Goal: Information Seeking & Learning: Understand process/instructions

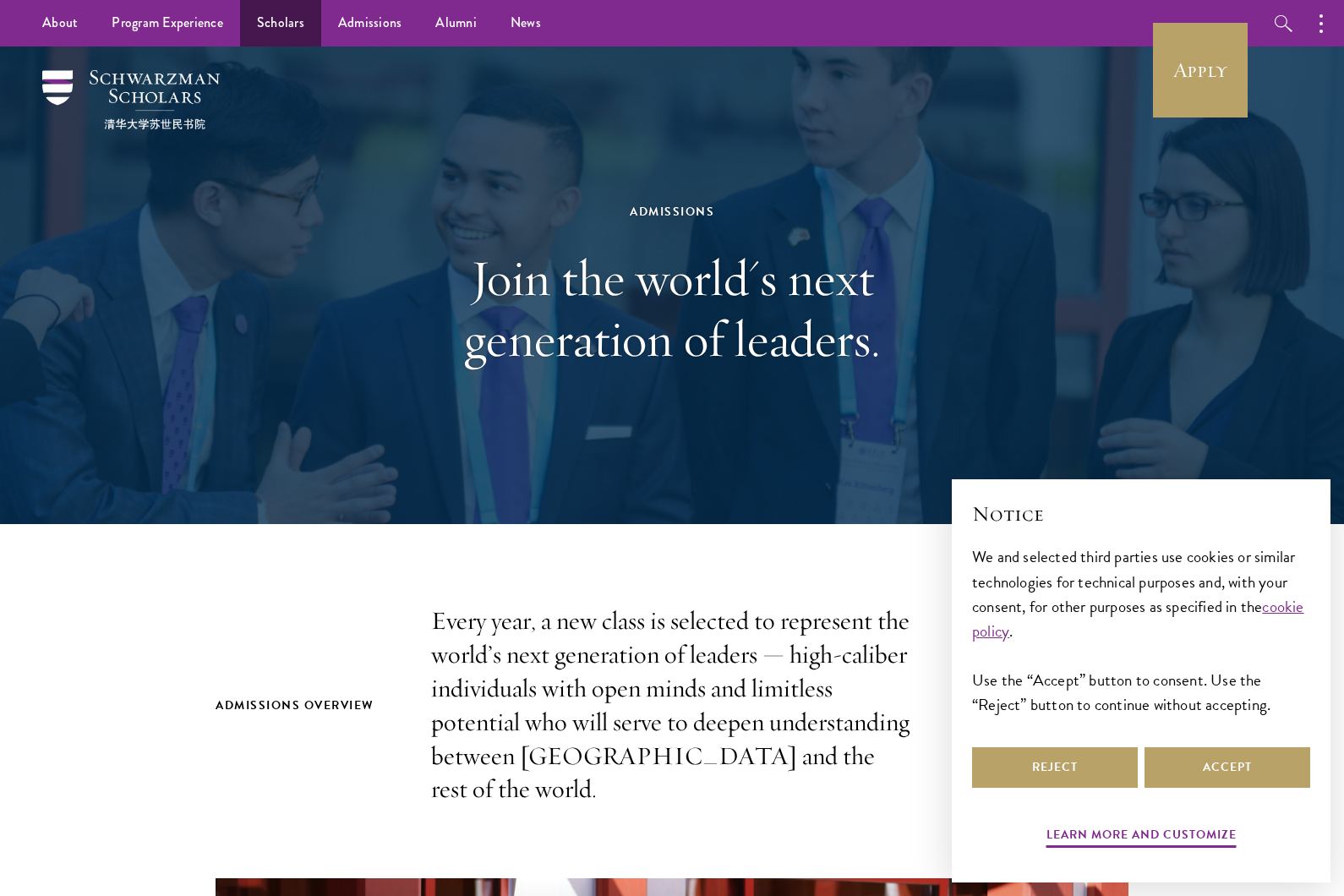
click at [277, 29] on link "Scholars" at bounding box center [281, 23] width 81 height 47
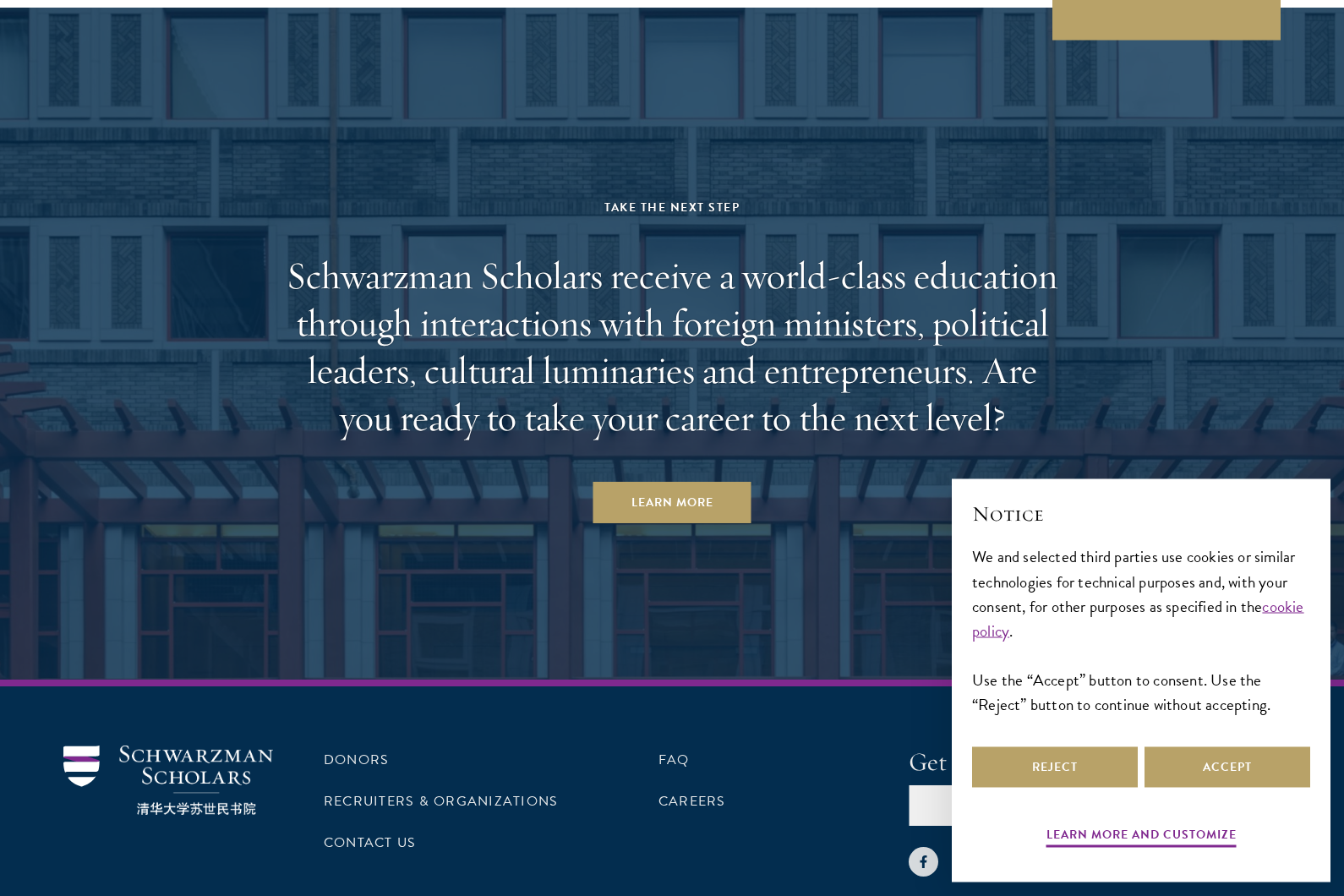
scroll to position [4959, 0]
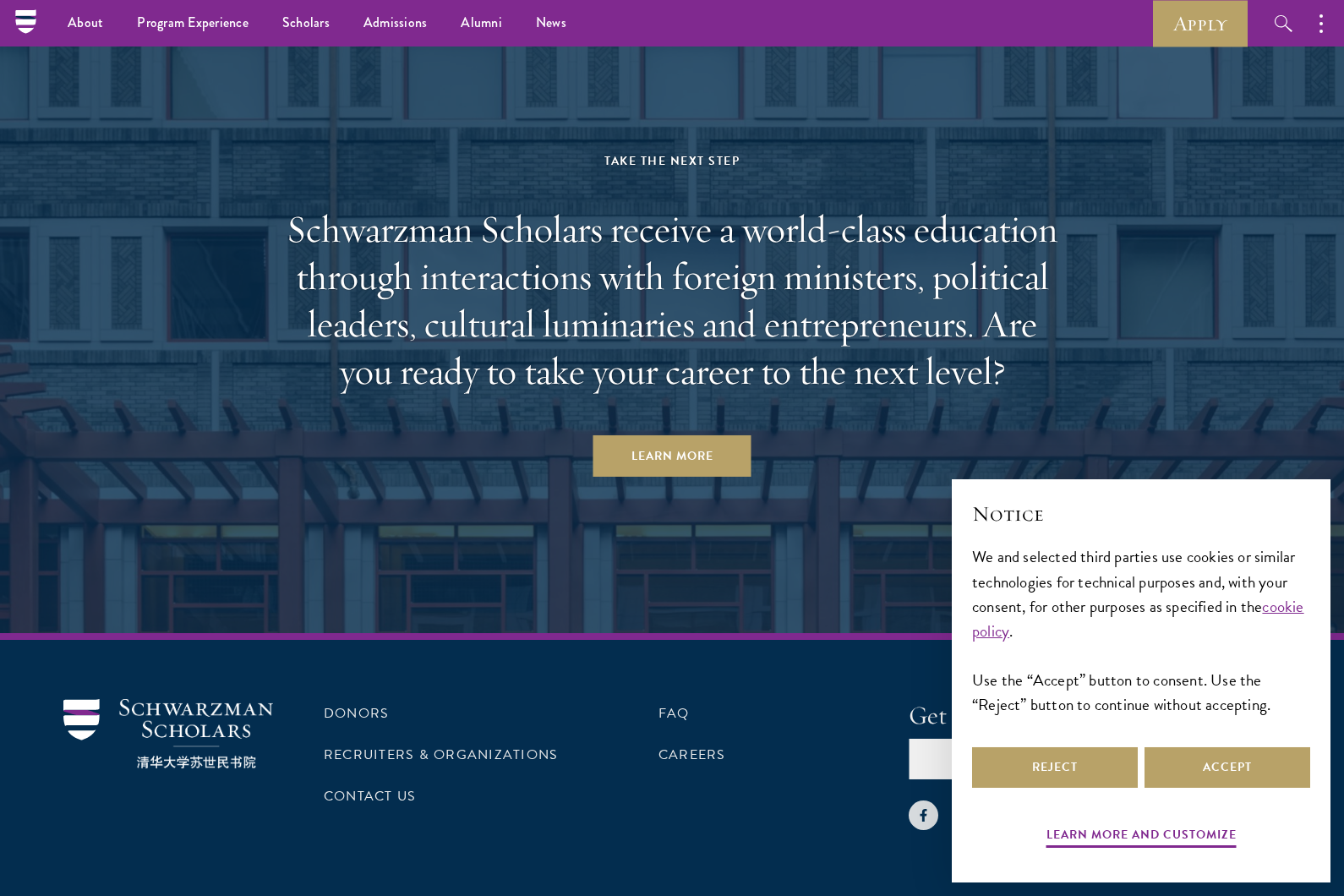
click at [704, 873] on div "Donors Recruiters & Organizations Contact Us FAQ Careers Get Program Updates Si…" at bounding box center [672, 804] width 1344 height 342
click at [1090, 787] on button "Reject" at bounding box center [1055, 767] width 166 height 40
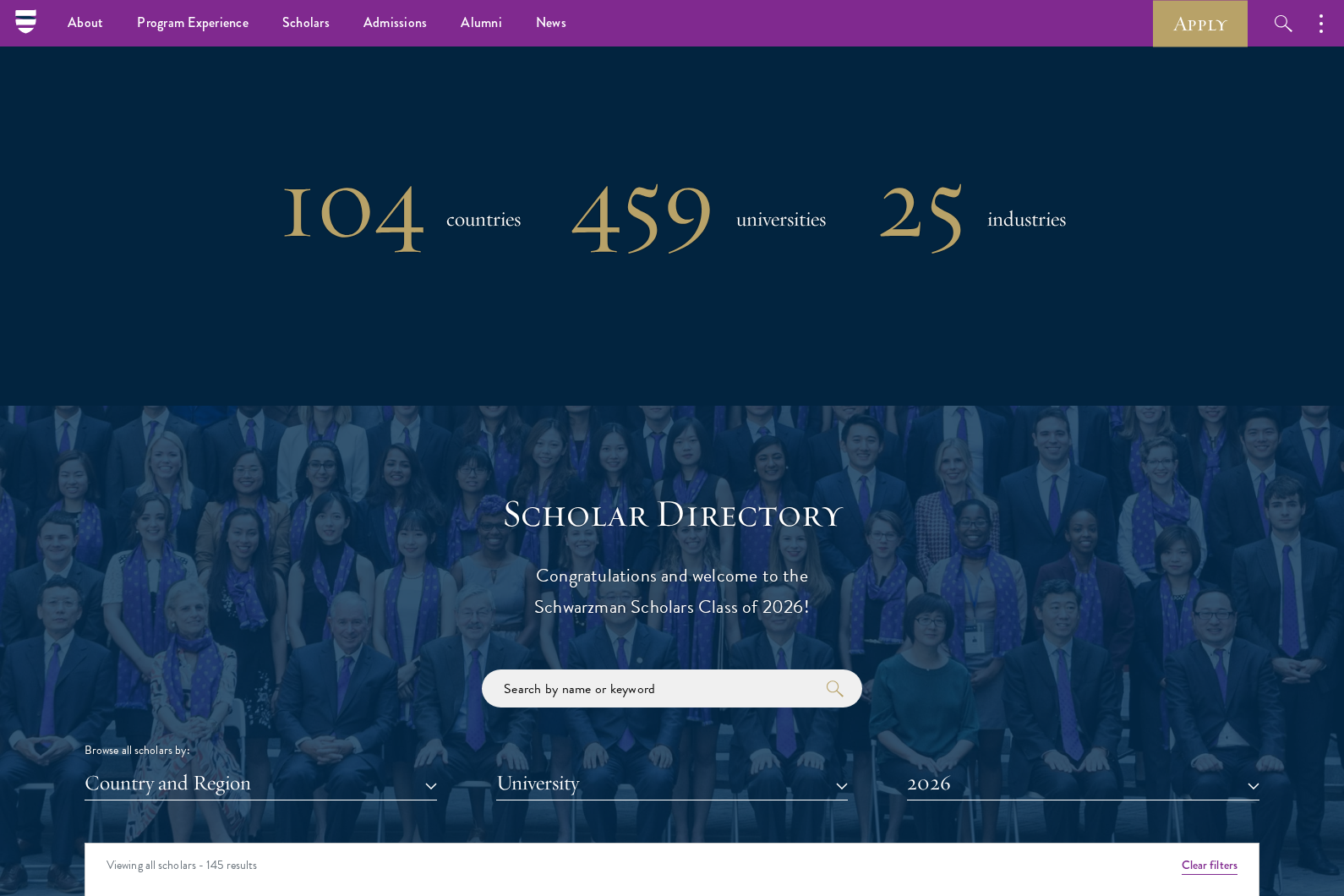
scroll to position [1399, 0]
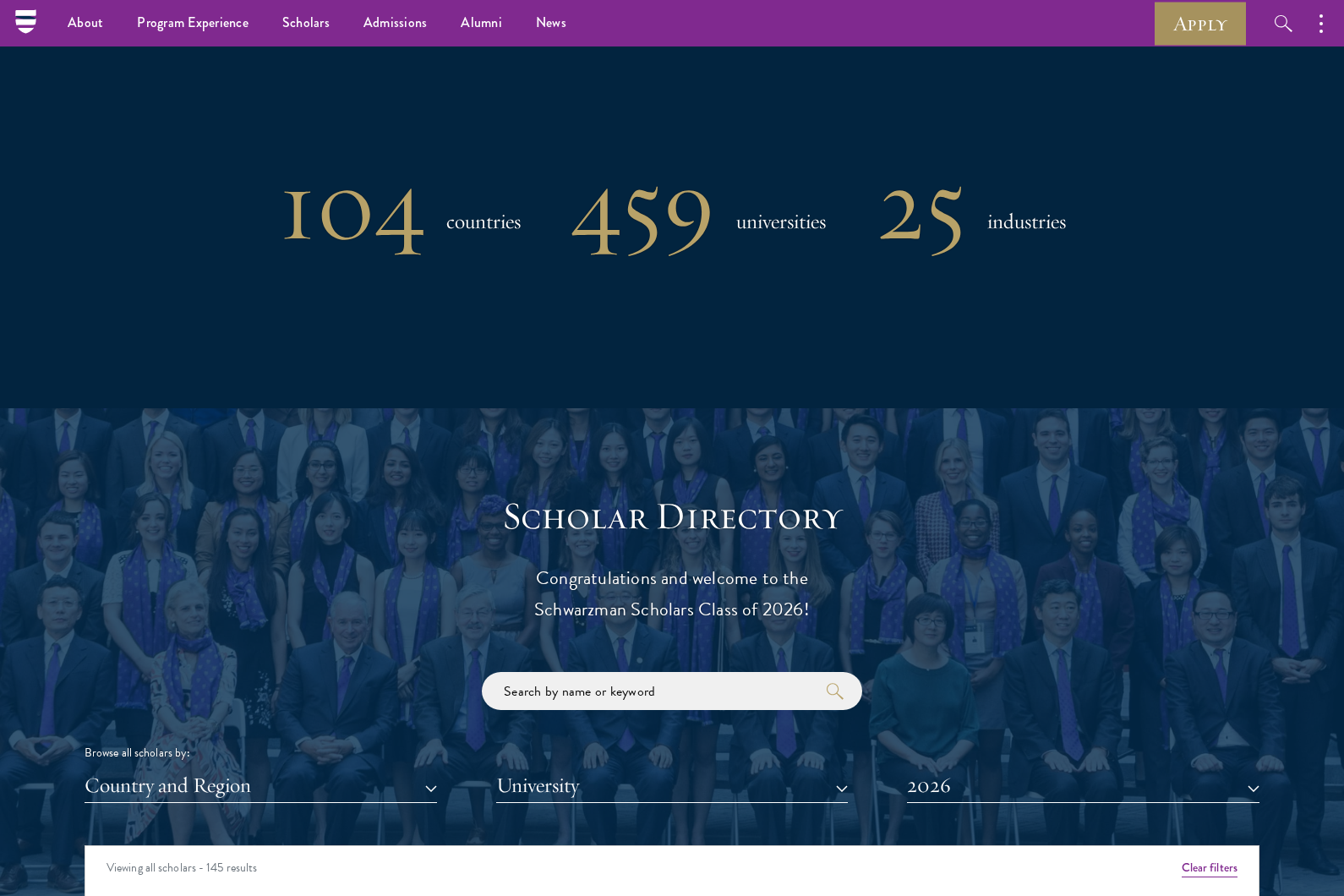
click at [1197, 28] on link "Apply" at bounding box center [1200, 23] width 95 height 47
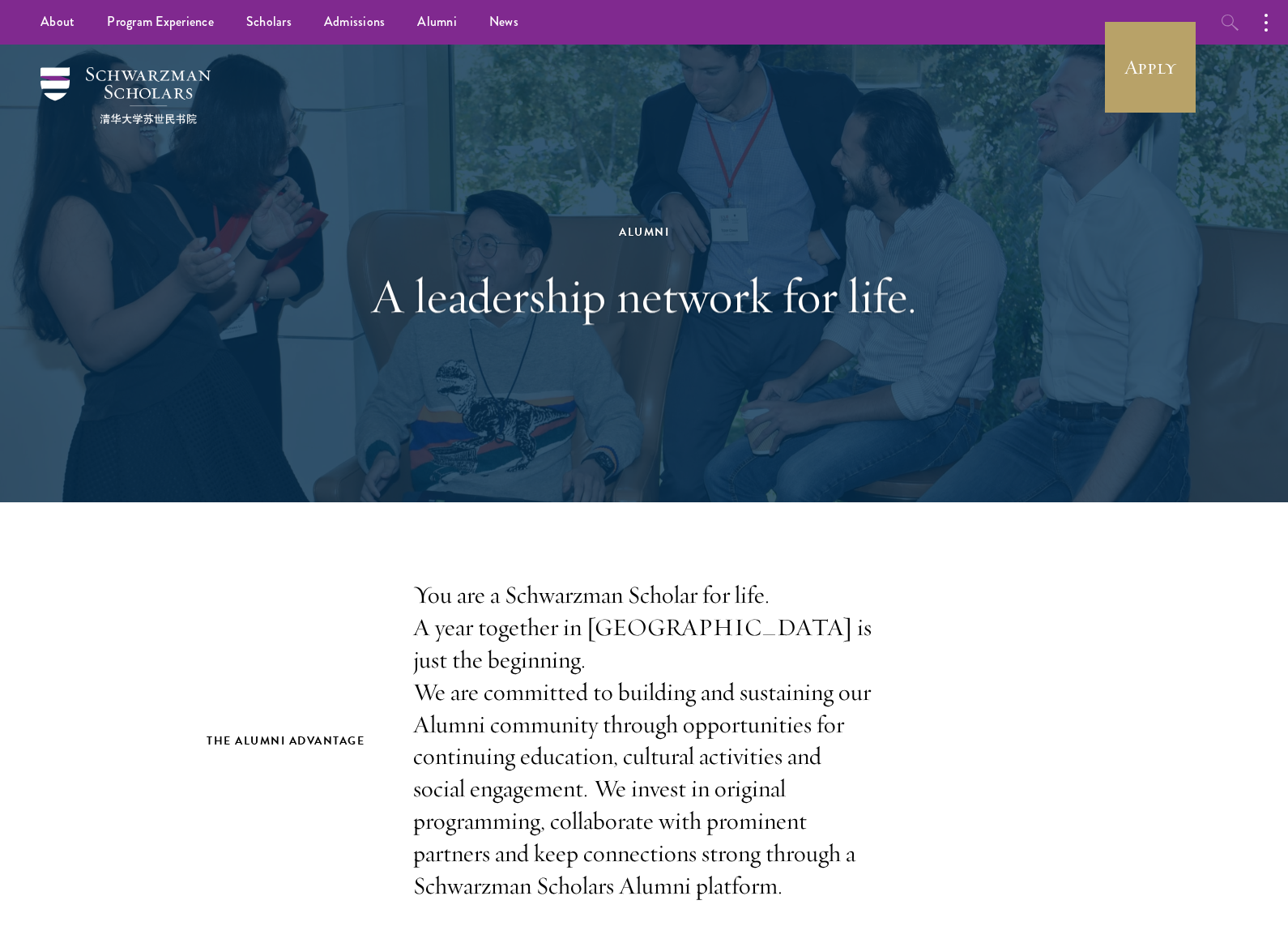
click at [1240, 22] on button "button" at bounding box center [1230, 22] width 45 height 45
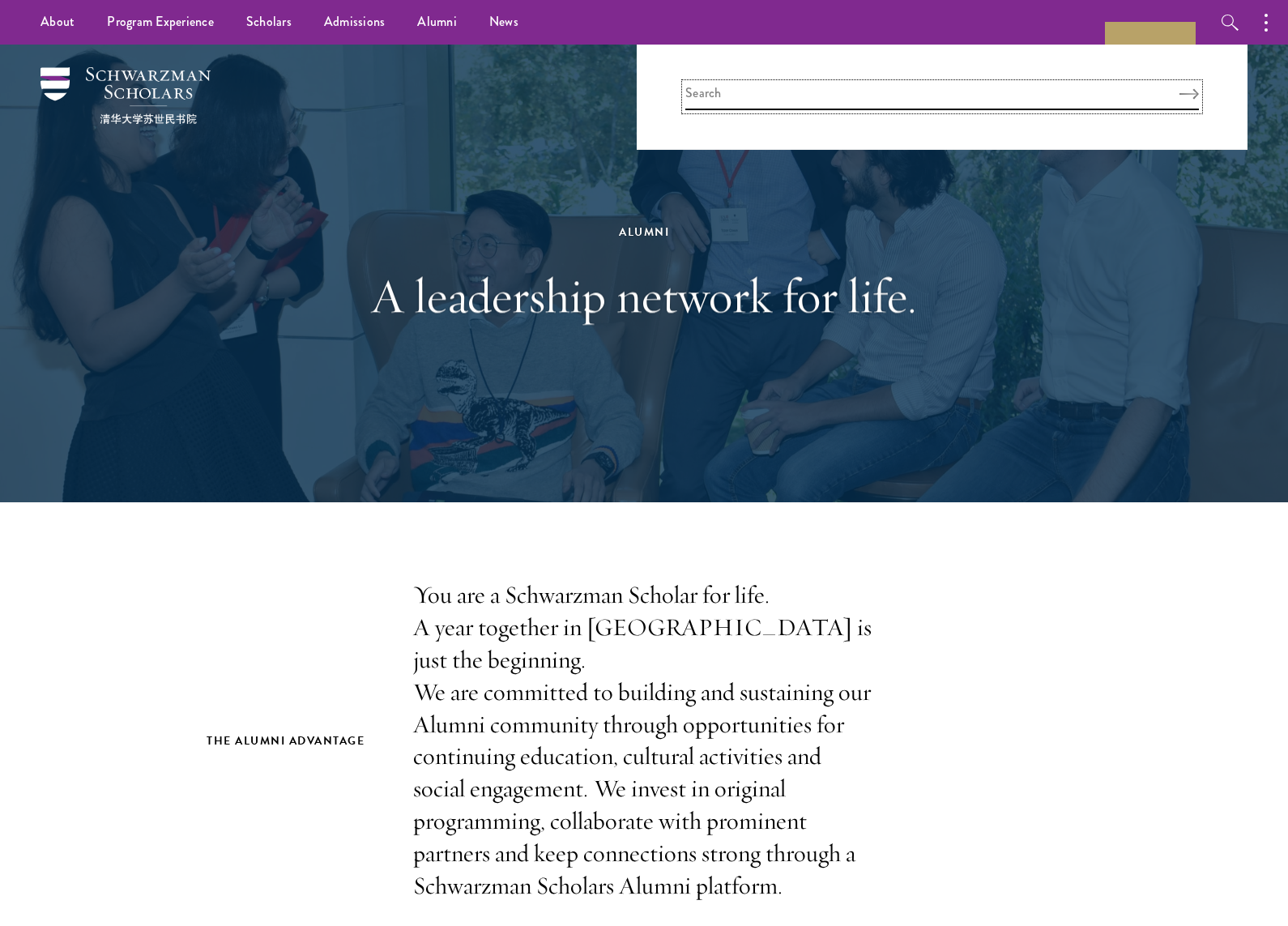
click at [720, 102] on input "search" at bounding box center [942, 97] width 514 height 27
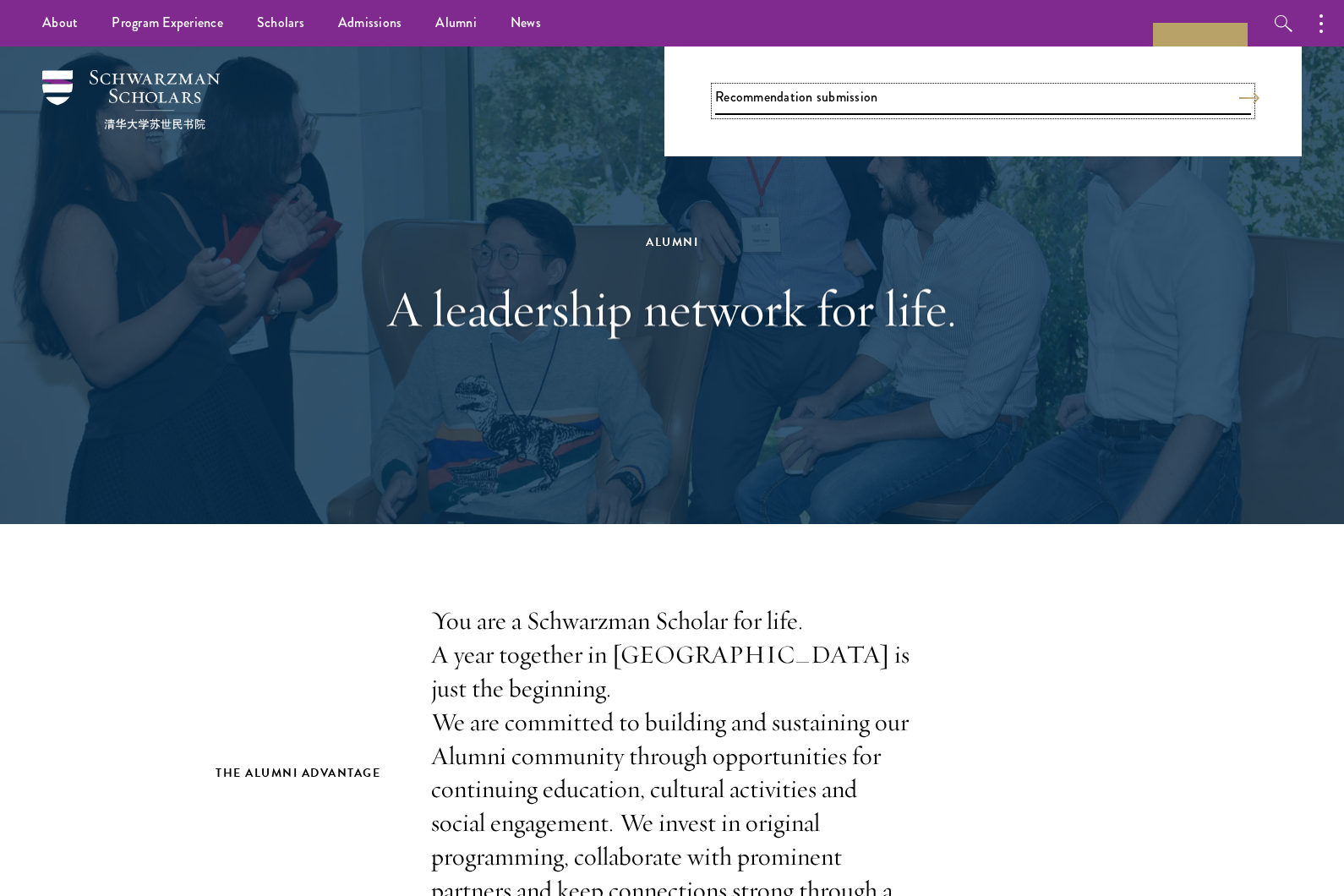
type input "Recommendation submission"
click at [1248, 99] on icon "Search" at bounding box center [1249, 98] width 21 height 12
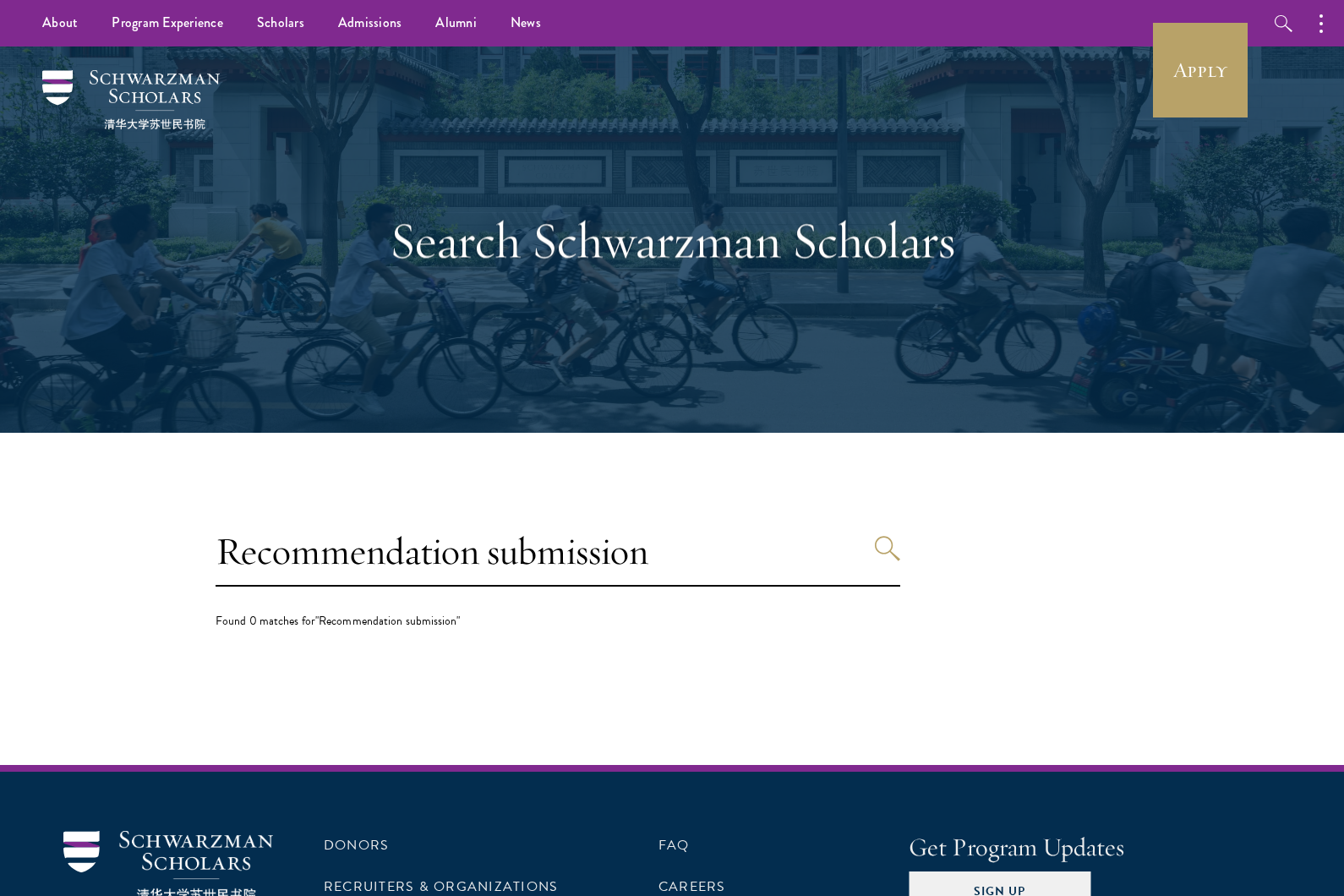
click at [895, 555] on use "Search" at bounding box center [887, 548] width 25 height 24
click at [229, 554] on input "Recommendation submission" at bounding box center [558, 552] width 685 height 69
click at [741, 547] on input "Submission of Recommendation submission" at bounding box center [558, 552] width 685 height 69
click at [727, 549] on input "Submission of Recommendation submission" at bounding box center [558, 552] width 685 height 69
type input "Submission of Recommendation"
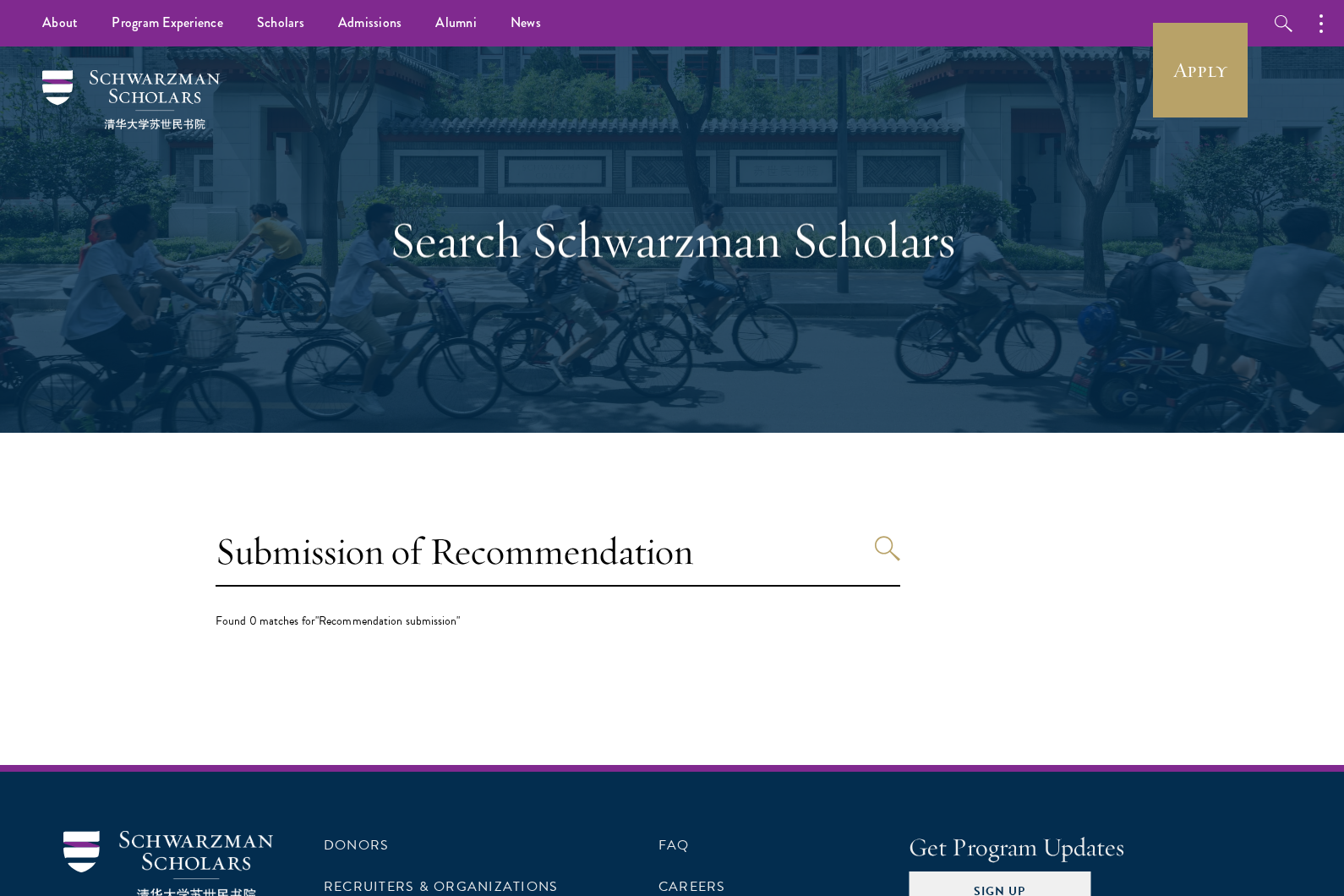
click at [881, 554] on icon "Search" at bounding box center [887, 548] width 25 height 25
